Goal: Task Accomplishment & Management: Manage account settings

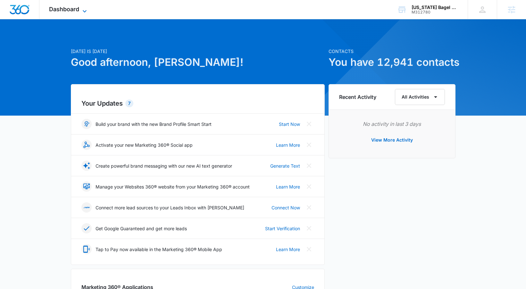
click at [78, 9] on span "Dashboard" at bounding box center [64, 9] width 30 height 7
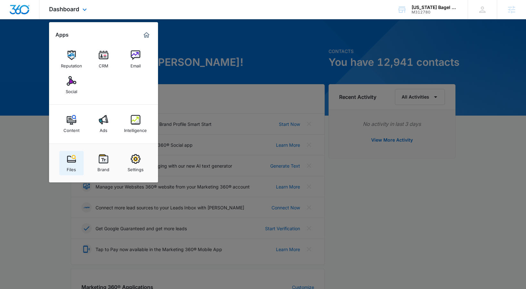
click at [80, 162] on link "Files" at bounding box center [71, 163] width 24 height 24
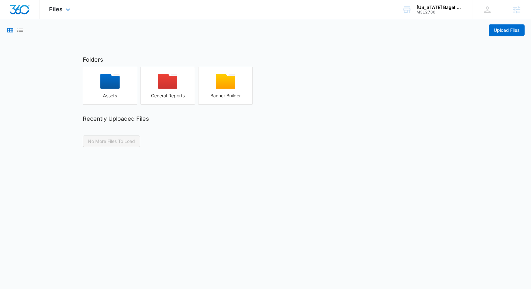
click at [65, 17] on div "Files Apps Reputation CRM Email Social Content Ads Intelligence Files Brand Set…" at bounding box center [60, 9] width 42 height 19
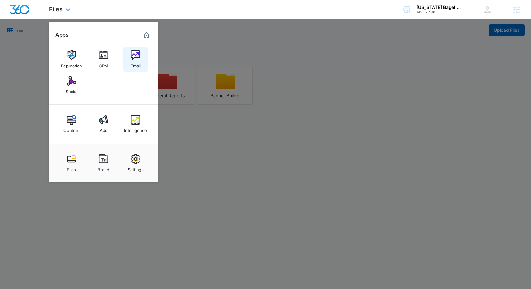
click at [138, 60] on div "Email" at bounding box center [135, 64] width 10 height 8
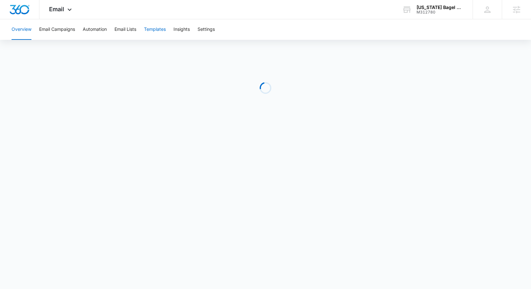
click at [147, 31] on button "Templates" at bounding box center [155, 29] width 22 height 21
click at [100, 30] on button "Automation" at bounding box center [95, 29] width 24 height 21
click at [71, 29] on button "Email Campaigns" at bounding box center [57, 29] width 36 height 21
click at [51, 15] on div "Email Apps Reputation CRM Email Social Content Ads Intelligence Files Brand Set…" at bounding box center [61, 9] width 44 height 19
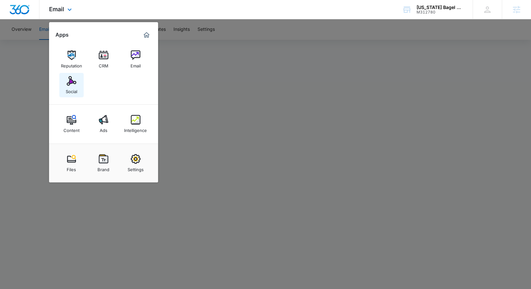
click at [70, 89] on div "Social" at bounding box center [72, 90] width 12 height 8
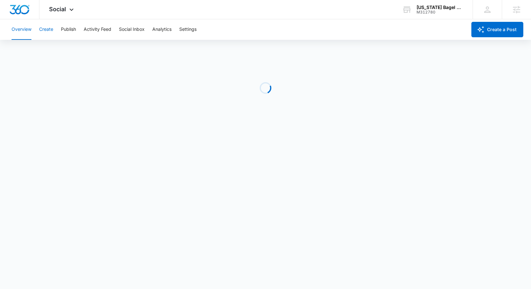
click at [52, 34] on button "Create" at bounding box center [46, 29] width 14 height 21
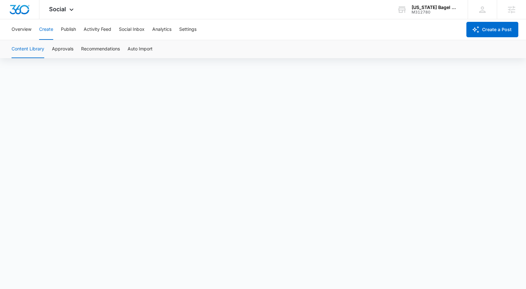
click at [31, 52] on button "Content Library" at bounding box center [28, 49] width 33 height 18
click at [37, 55] on button "Content Library" at bounding box center [28, 49] width 33 height 18
click at [69, 31] on button "Publish" at bounding box center [68, 29] width 15 height 21
click at [65, 47] on div "Calendar Schedules" at bounding box center [263, 49] width 511 height 18
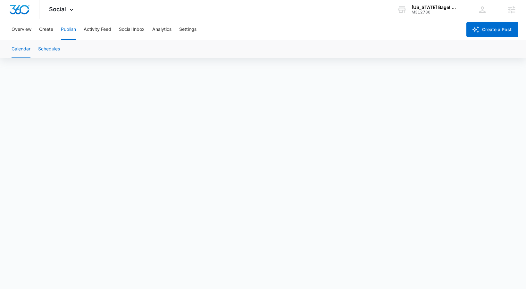
click at [60, 47] on button "Schedules" at bounding box center [49, 49] width 22 height 18
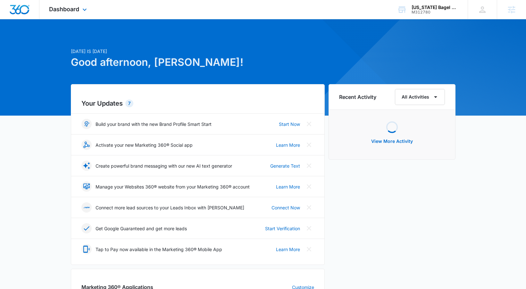
click at [89, 8] on div "Dashboard Apps Reputation CRM Email Social Content Ads Intelligence Files Brand…" at bounding box center [68, 9] width 59 height 19
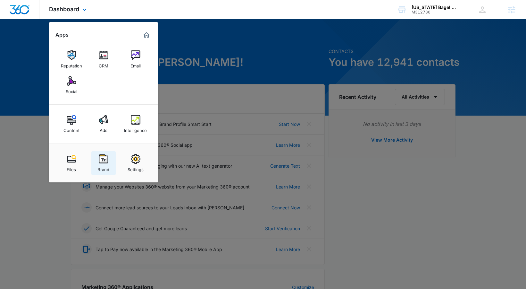
click at [105, 161] on img at bounding box center [104, 159] width 10 height 10
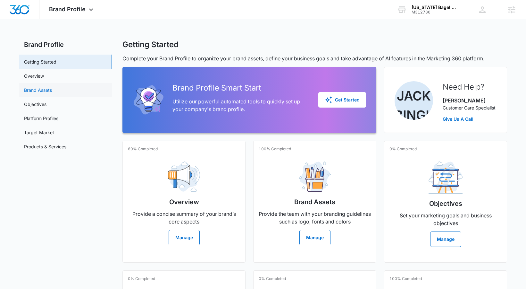
click at [52, 87] on link "Brand Assets" at bounding box center [38, 90] width 28 height 7
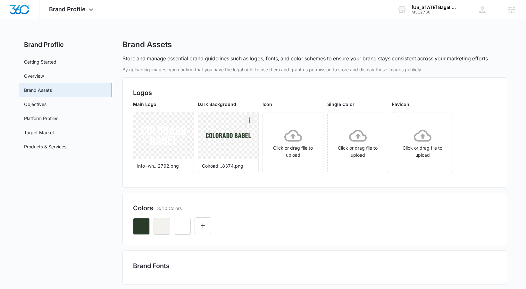
click at [248, 120] on icon "More" at bounding box center [250, 120] width 8 height 8
click at [249, 136] on button "Download" at bounding box center [267, 138] width 44 height 10
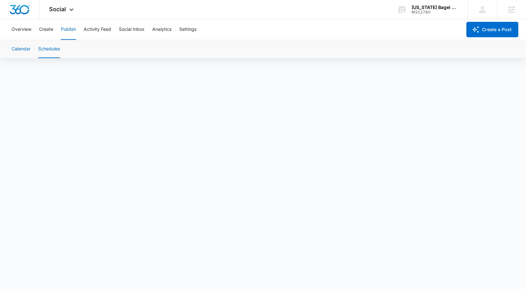
click at [26, 51] on button "Calendar" at bounding box center [21, 49] width 19 height 18
click at [50, 51] on button "Schedules" at bounding box center [49, 49] width 22 height 18
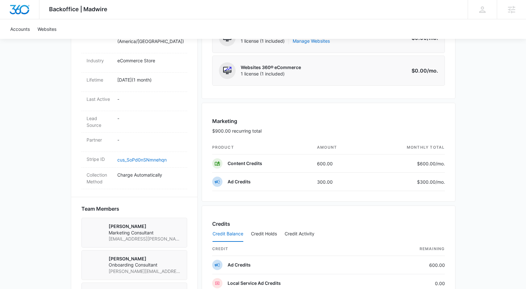
scroll to position [343, 0]
